Goal: Task Accomplishment & Management: Complete application form

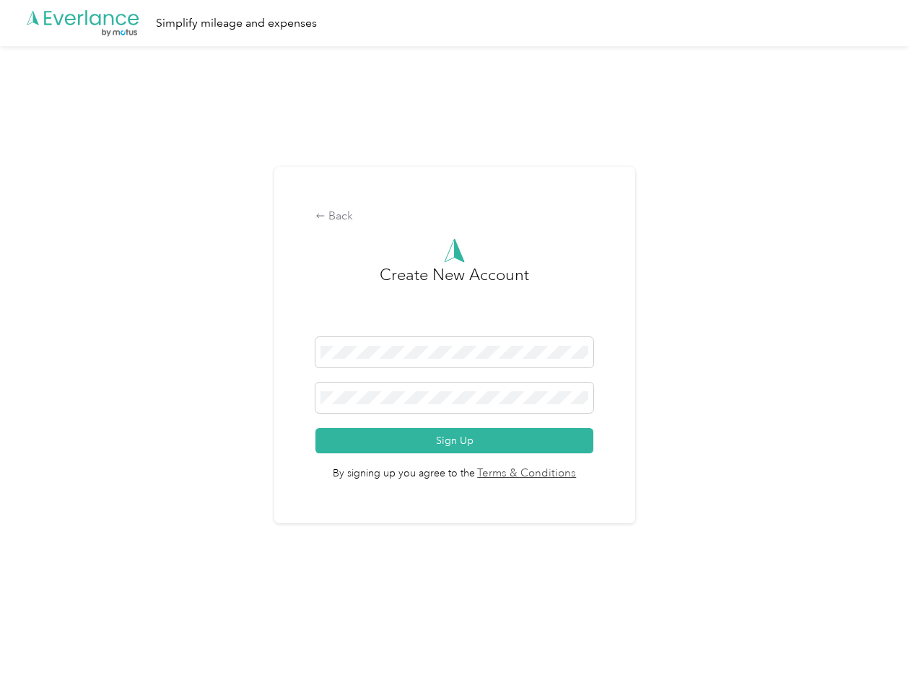
click at [458, 328] on h3 "Create New Account" at bounding box center [454, 300] width 149 height 74
click at [458, 23] on div ".cls-1 { fill: #00adee; } .cls-2 { fill: #fff; } .cls-3 { fill: #707372; } .cls…" at bounding box center [454, 23] width 909 height 46
click at [458, 217] on div "Back" at bounding box center [454, 216] width 278 height 17
click at [458, 440] on button "Sign Up" at bounding box center [454, 440] width 278 height 25
